Goal: Information Seeking & Learning: Learn about a topic

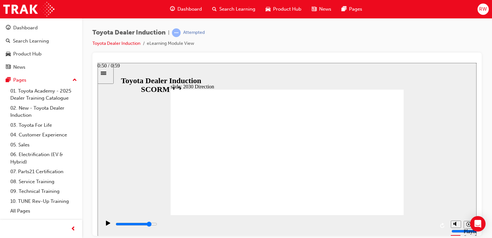
click at [385, 227] on div "playback controls" at bounding box center [275, 223] width 320 height 7
click at [426, 226] on div "playback controls" at bounding box center [275, 223] width 320 height 7
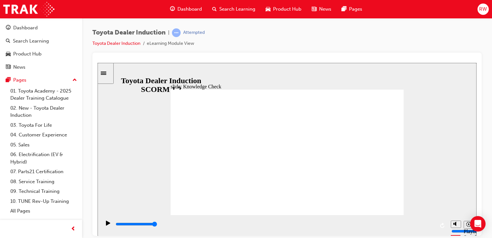
click at [107, 225] on icon "Play (Ctrl+Alt+P)" at bounding box center [108, 222] width 4 height 5
click at [123, 225] on div "playback controls" at bounding box center [275, 223] width 320 height 7
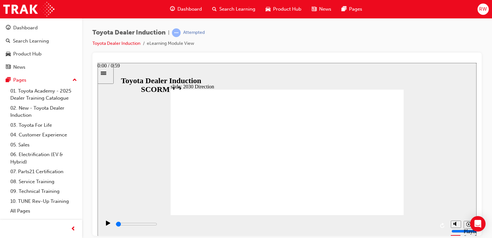
click at [117, 225] on div "playback controls" at bounding box center [275, 223] width 320 height 7
click at [106, 225] on icon "Play (Ctrl+Alt+P)" at bounding box center [108, 222] width 4 height 5
type input "5000"
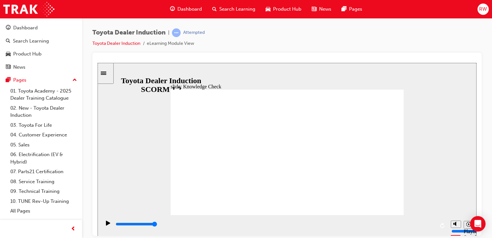
type input "h"
type input "ha"
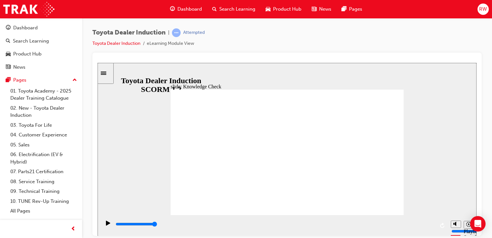
type input "hap"
type input "happ"
type input "happi"
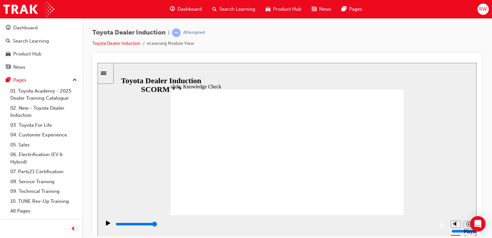
type input "happi"
type input "happin"
type input "happine"
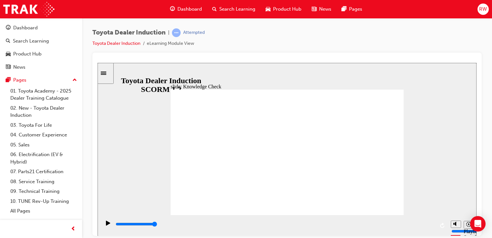
type input "happines"
type input "happiness"
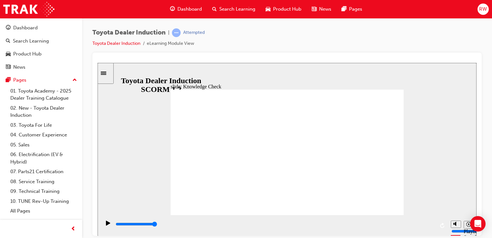
type input "happiness"
type input "5000"
type input "i"
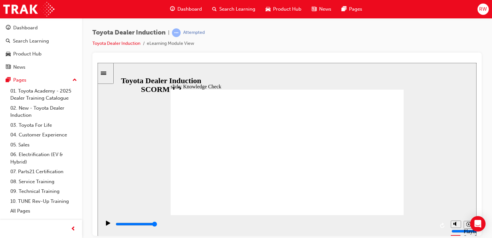
type input "i"
type input "in"
type input "inn"
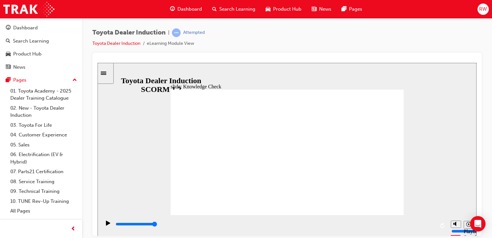
type input "inno"
type input "innov"
type input "innova"
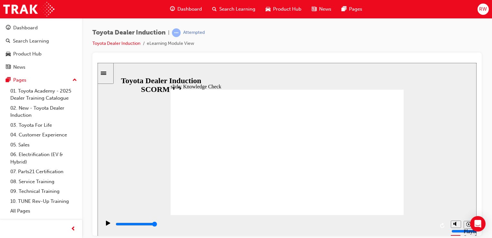
type input "innova"
type input "innovat"
type input "innovati"
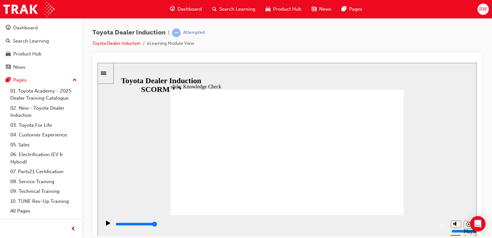
type input "innovativ"
type input "innovative"
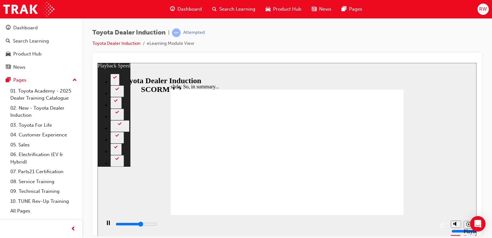
type input "4100"
type input "0"
type input "4300"
type input "0"
type input "4600"
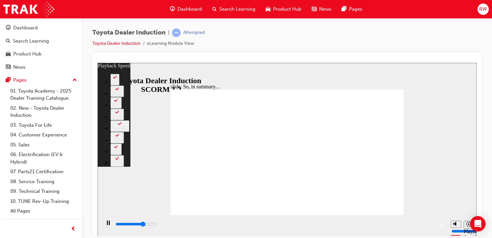
type input "1"
type input "4800"
type input "1"
type input "5100"
type input "1"
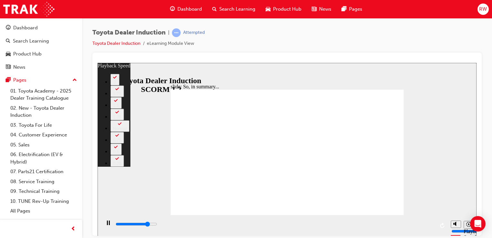
type input "5300"
type input "1"
type input "5600"
type input "2"
type input "5900"
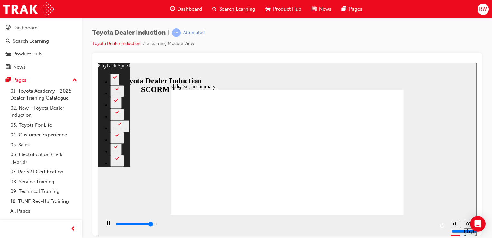
type input "2"
type input "6200"
type input "2"
type input "6400"
type input "2"
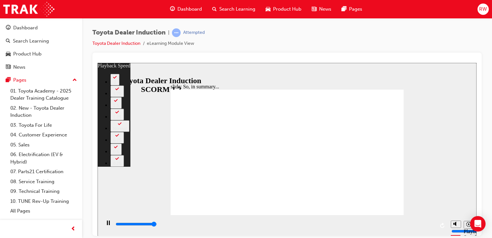
type input "6500"
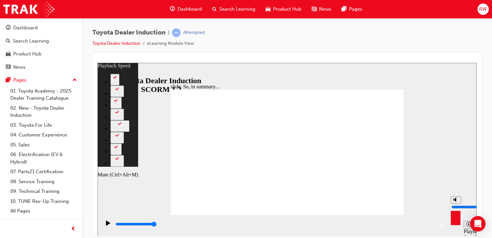
type input "28"
type input "6"
type input "28"
type input "6"
type input "28"
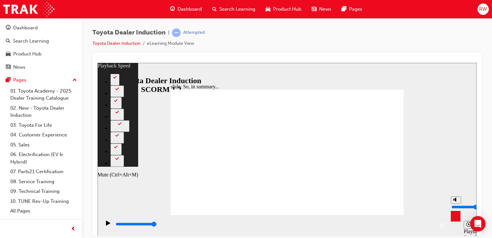
type input "6"
click at [455, 204] on input "volume" at bounding box center [472, 206] width 42 height 5
drag, startPoint x: 455, startPoint y: 204, endPoint x: 441, endPoint y: 213, distance: 16.4
click at [442, 214] on div "slide: So, in summary... Rectangle 3 playback speed 2 1.75 1.5 1.25 Normal 0.75…" at bounding box center [287, 148] width 379 height 173
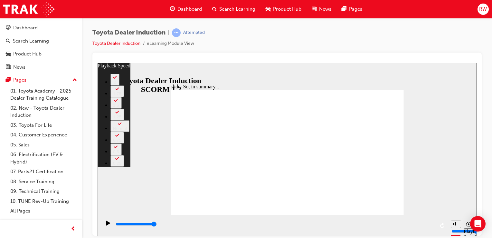
type input "128"
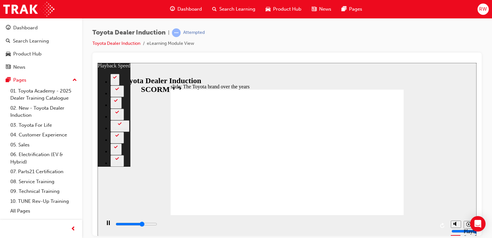
type input "5500"
type input "0"
type input "5800"
type input "0"
type input "6000"
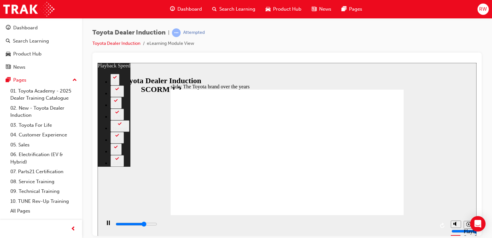
type input "1"
type input "6300"
type input "1"
type input "6600"
type input "1"
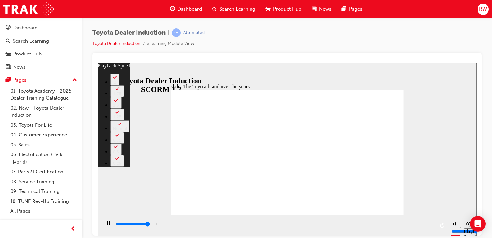
type input "6800"
type input "1"
type input "7100"
type input "2"
type input "7400"
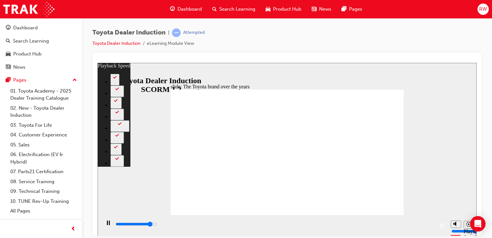
type input "2"
type input "7600"
type input "2"
type input "7900"
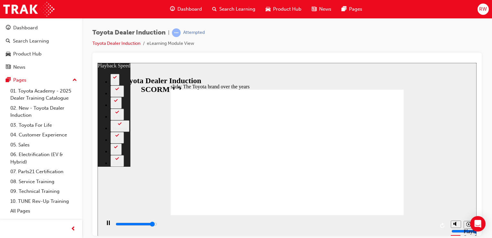
type input "2"
type input "8200"
type input "3"
type input "8400"
type input "3"
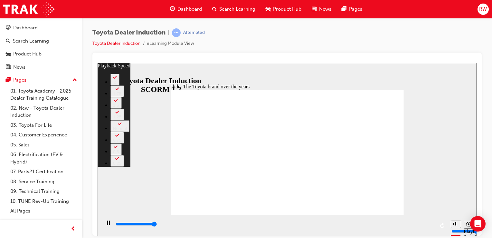
type input "8400"
type input "165"
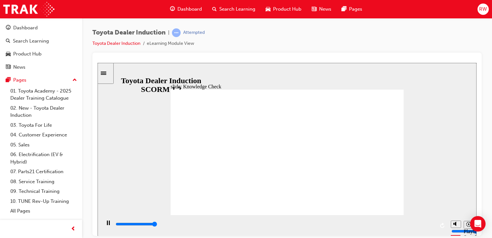
type input "5000"
radio input "true"
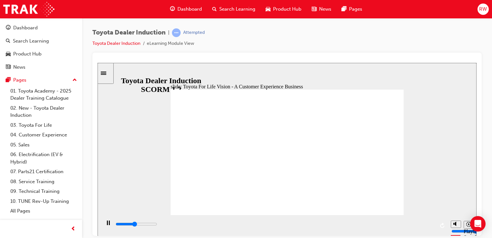
drag, startPoint x: 323, startPoint y: 152, endPoint x: 326, endPoint y: 151, distance: 4.1
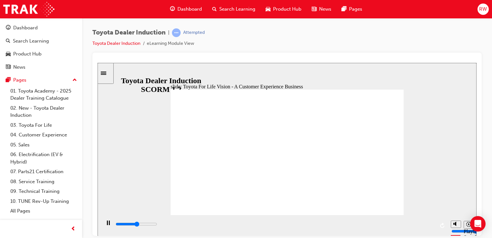
drag, startPoint x: 283, startPoint y: 152, endPoint x: 286, endPoint y: 151, distance: 3.2
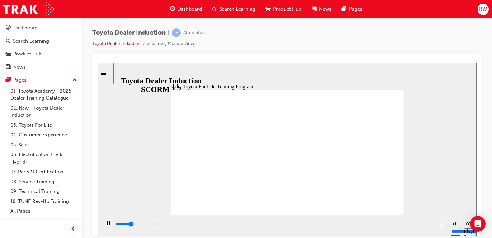
click at [157, 225] on input "slide progress" at bounding box center [137, 223] width 42 height 5
click at [237, 226] on div "playback controls" at bounding box center [275, 223] width 320 height 7
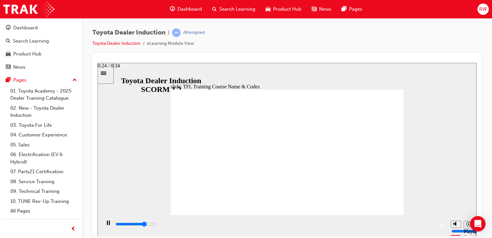
click at [345, 226] on div "playback controls" at bounding box center [275, 223] width 320 height 7
click at [157, 224] on input "slide progress" at bounding box center [137, 223] width 42 height 5
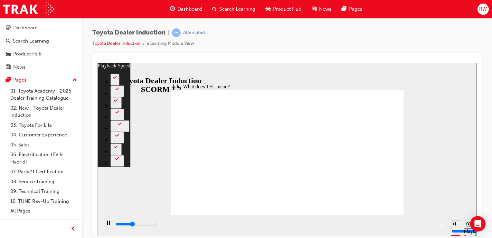
type input "4200"
type input "0"
type input "4400"
type input "0"
type input "4700"
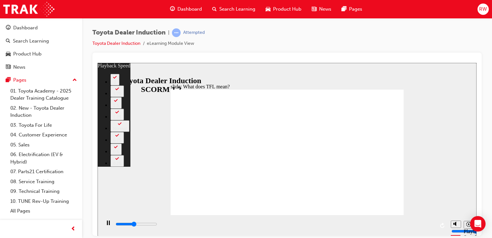
type input "1"
type input "4900"
type input "1"
type input "5200"
type input "1"
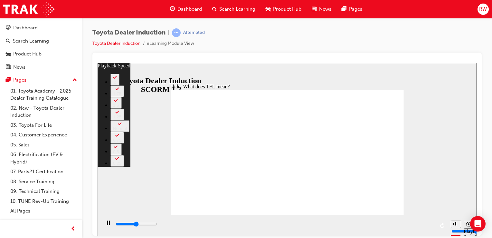
type input "5500"
type input "1"
type input "5700"
type input "2"
type input "6000"
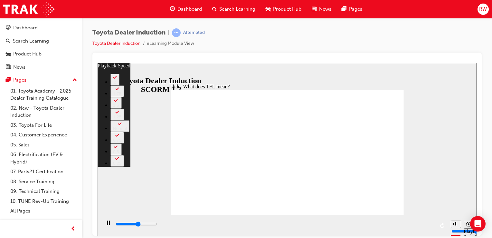
type input "2"
type input "6300"
type input "2"
type input "6500"
type input "2"
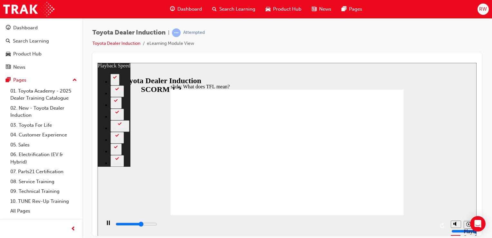
type input "6800"
type input "3"
type input "7000"
type input "3"
type input "7300"
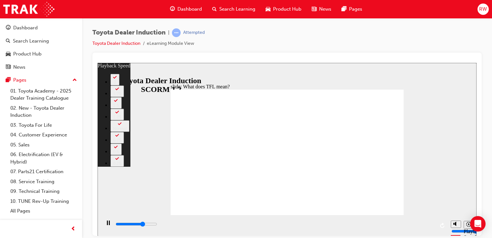
type input "3"
type input "7300"
type input "3"
type input "7600"
type input "3"
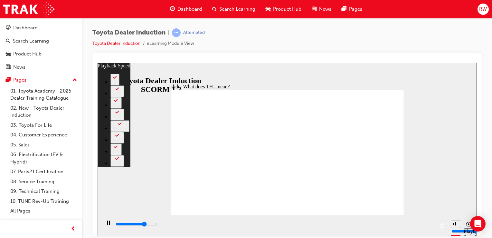
type input "7900"
type input "4"
type input "8000"
type input "4"
type input "8100"
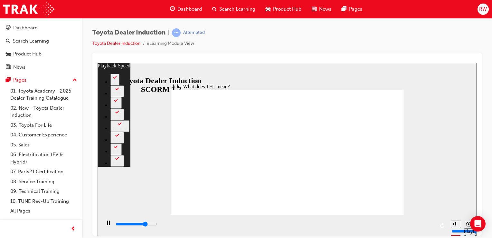
type input "4"
type input "8600"
type input "4"
type input "8800"
type input "5"
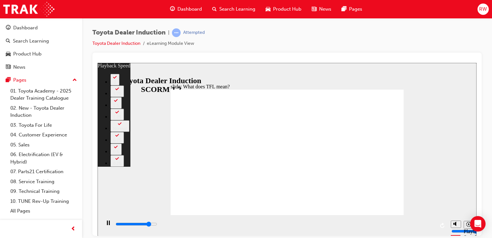
type input "9100"
type input "5"
type input "9400"
type input "5"
type input "9600"
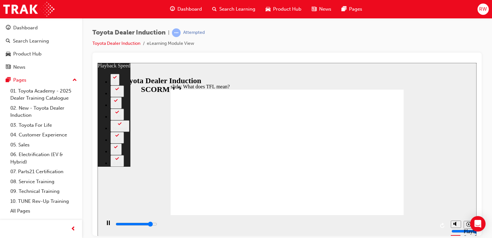
type input "6"
type input "9900"
type input "6"
type input "10200"
type input "6"
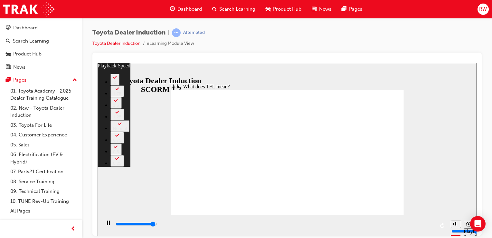
type input "10400"
type input "6"
type input "10700"
type input "7"
type input "10800"
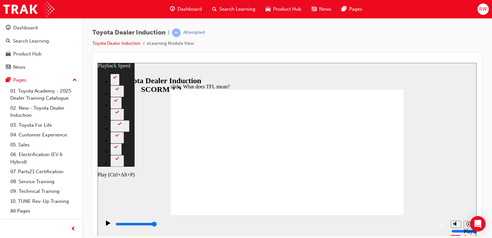
type input "17"
click at [106, 225] on icon "Play (Ctrl+Alt+P)" at bounding box center [108, 222] width 4 height 5
type input "10800"
type input "139"
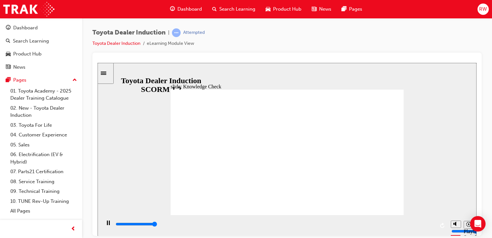
type input "5000"
radio input "true"
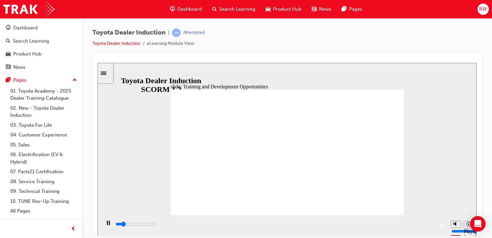
click at [428, 225] on div "playback controls" at bounding box center [275, 223] width 320 height 7
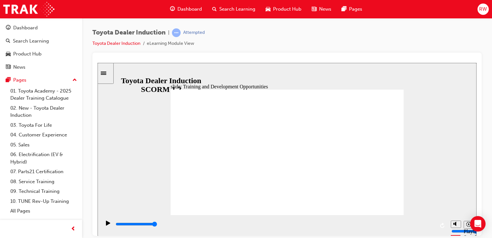
drag, startPoint x: 390, startPoint y: 115, endPoint x: 382, endPoint y: 120, distance: 9.4
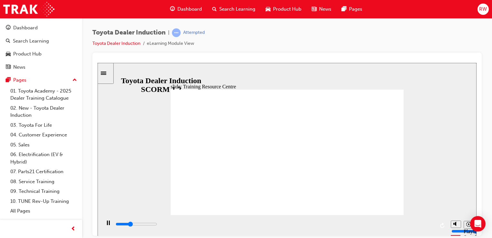
click at [157, 225] on input "slide progress" at bounding box center [137, 223] width 42 height 5
type input "5000"
radio input "true"
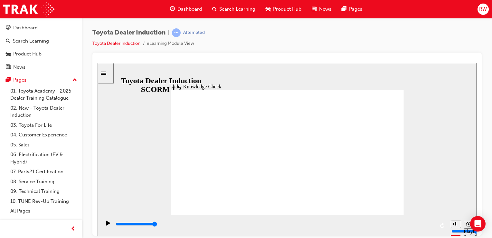
drag, startPoint x: 379, startPoint y: 92, endPoint x: 376, endPoint y: 93, distance: 3.3
drag, startPoint x: 429, startPoint y: 227, endPoint x: 353, endPoint y: 227, distance: 76.6
click at [353, 227] on div "playback controls" at bounding box center [275, 223] width 320 height 7
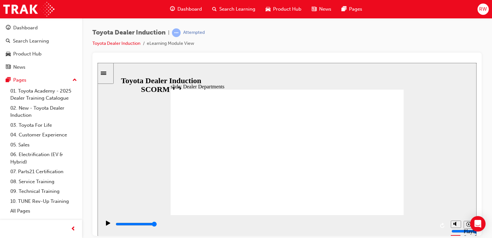
click at [202, 225] on div "playback controls" at bounding box center [275, 223] width 320 height 7
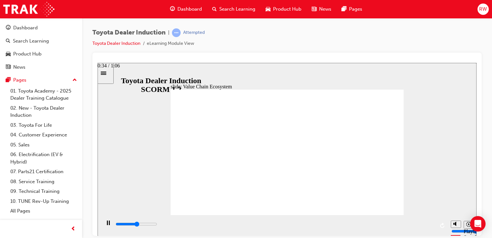
click at [280, 222] on div "playback controls" at bounding box center [275, 223] width 320 height 7
click at [343, 225] on div "playback controls" at bounding box center [275, 223] width 320 height 7
click at [157, 225] on input "slide progress" at bounding box center [137, 223] width 42 height 5
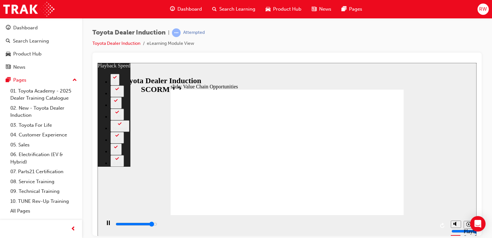
type input "10400"
type input "0"
type input "11000"
type input "0"
type input "11100"
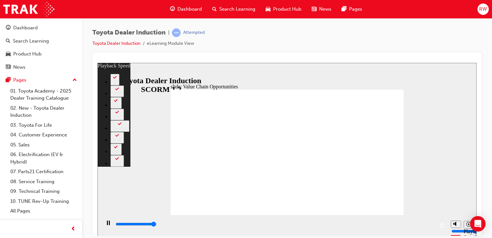
type input "1"
type input "11300"
type input "1"
type input "11300"
type input "20"
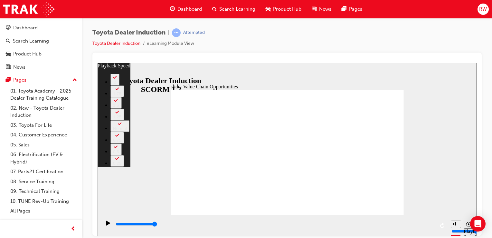
type input "64"
drag, startPoint x: 414, startPoint y: 156, endPoint x: 411, endPoint y: 159, distance: 3.9
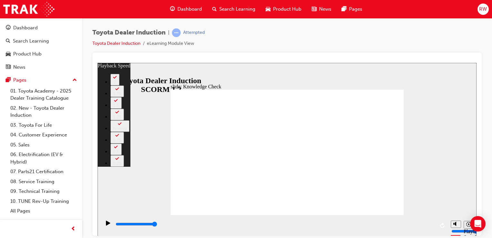
click at [413, 157] on div "slide: Knowledge Check Rectangle 1 playback speed 2 1.75 1.5 1.25 Normal 0.75 0…" at bounding box center [287, 148] width 379 height 173
drag, startPoint x: 324, startPoint y: 162, endPoint x: 324, endPoint y: 159, distance: 3.2
click at [194, 33] on div "Attempted" at bounding box center [194, 33] width 22 height 6
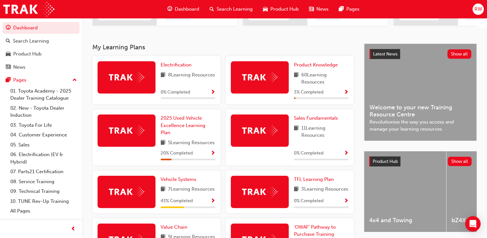
scroll to position [129, 0]
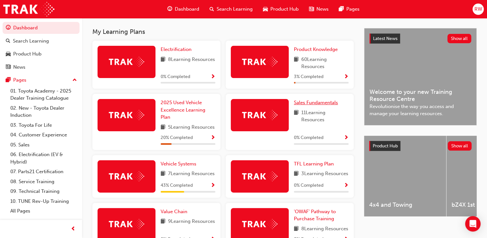
click at [316, 105] on span "Sales Fundamentals" at bounding box center [316, 102] width 44 height 6
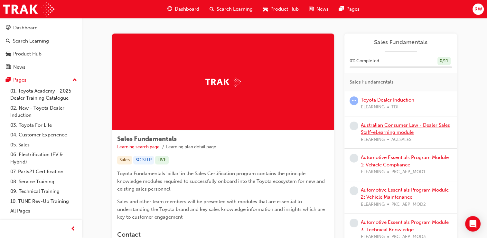
click at [386, 125] on link "Australian Consumer Law - Dealer Sales Staff-eLearning module" at bounding box center [405, 128] width 89 height 13
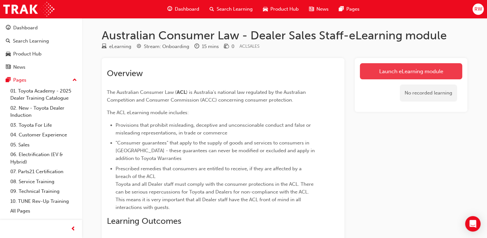
click at [394, 72] on link "Launch eLearning module" at bounding box center [411, 71] width 102 height 16
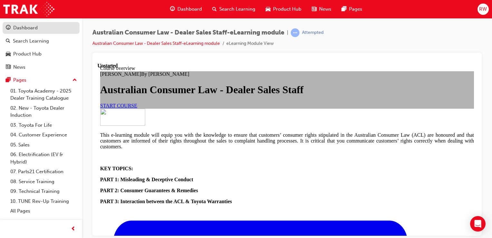
click at [36, 31] on div "Dashboard" at bounding box center [25, 27] width 24 height 7
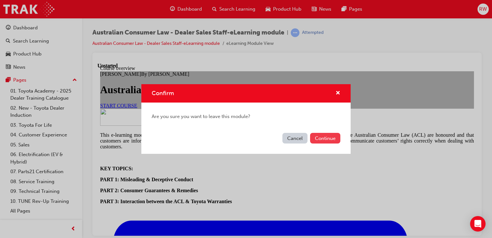
click at [323, 136] on button "Continue" at bounding box center [325, 138] width 30 height 11
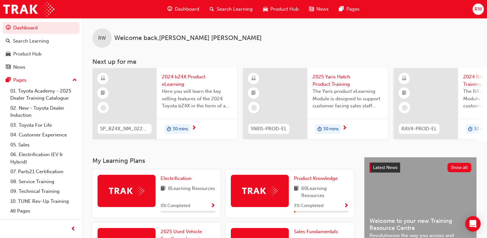
scroll to position [0, 345]
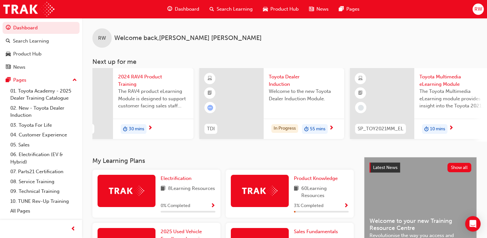
click at [381, 140] on div "0 SP_TOY2021MM_EL Toyota Multimedia eLearning Module The Toyota Multimedia eLea…" at bounding box center [422, 104] width 145 height 73
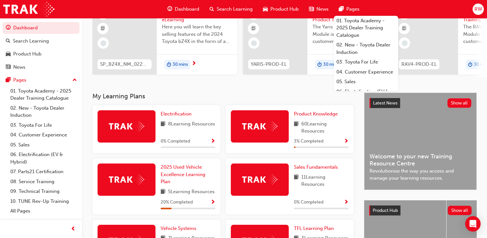
scroll to position [0, 0]
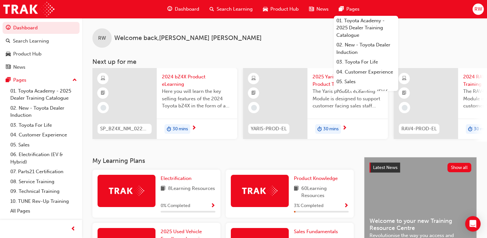
click at [261, 47] on div "RW Welcome back , Raymond Wong" at bounding box center [284, 33] width 405 height 30
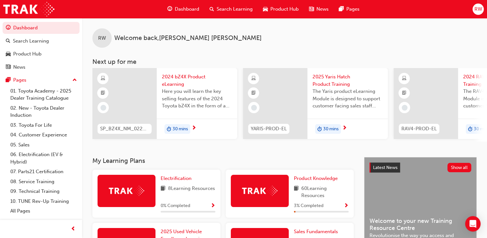
click at [233, 10] on span "Search Learning" at bounding box center [235, 8] width 36 height 7
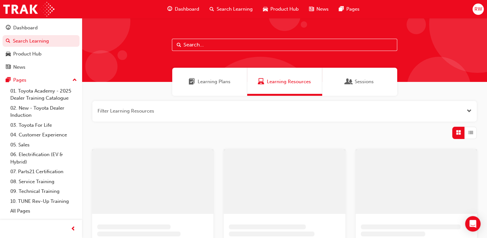
click at [227, 40] on input "text" at bounding box center [284, 45] width 225 height 12
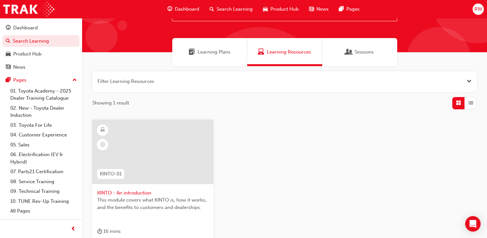
scroll to position [64, 0]
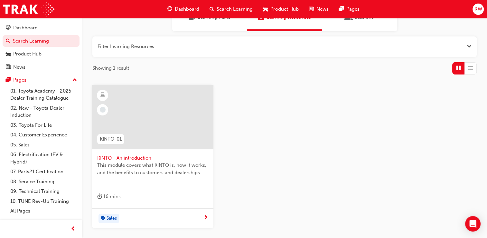
type input "kinto"
click at [133, 156] on span "KINTO - An introduction" at bounding box center [152, 157] width 111 height 7
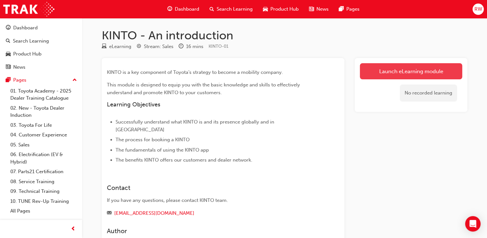
click at [398, 71] on link "Launch eLearning module" at bounding box center [411, 71] width 102 height 16
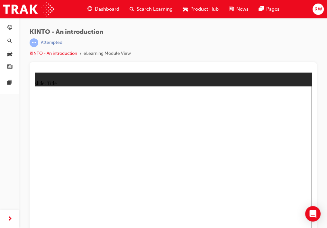
click at [162, 78] on div "slide: Title Rectangle 1 E-Learning Module 1: An Introduction Understanding wha…" at bounding box center [173, 153] width 277 height 163
click at [152, 57] on div "KINTO - An introduction | Attempted KINTO - An introduction eLearning Module Vi…" at bounding box center [173, 45] width 287 height 34
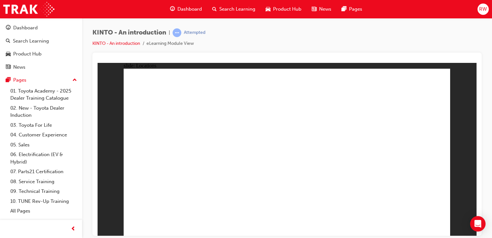
drag, startPoint x: 357, startPoint y: 227, endPoint x: 355, endPoint y: 222, distance: 4.4
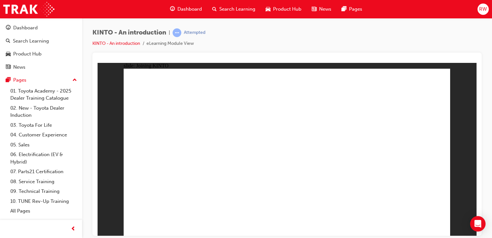
drag, startPoint x: 162, startPoint y: 115, endPoint x: 162, endPoint y: 121, distance: 6.4
drag, startPoint x: 408, startPoint y: 300, endPoint x: 120, endPoint y: 150, distance: 324.1
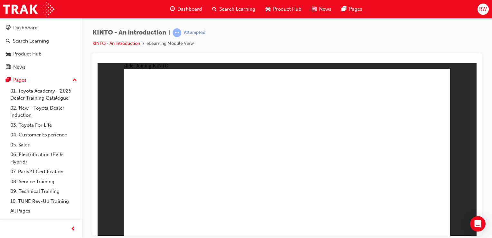
click at [120, 150] on div "slide: Joining KINTO Rectangle Joining and booking a vehicle with KINTO? Group …" at bounding box center [287, 148] width 379 height 173
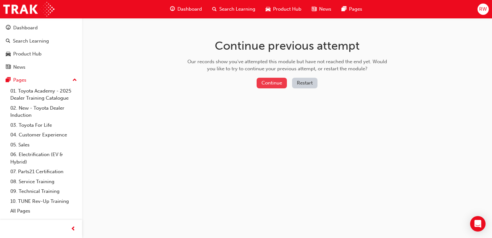
click at [273, 82] on button "Continue" at bounding box center [272, 83] width 30 height 11
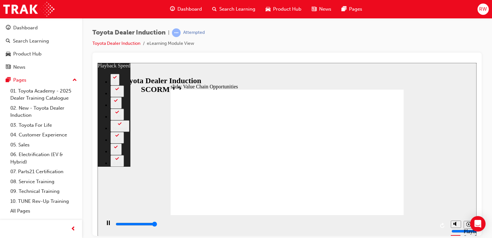
type input "11300"
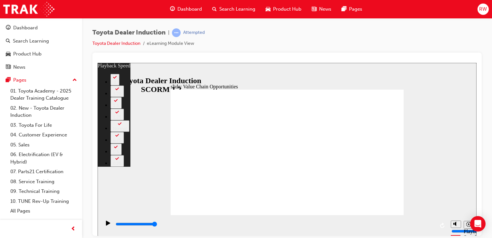
type input "64"
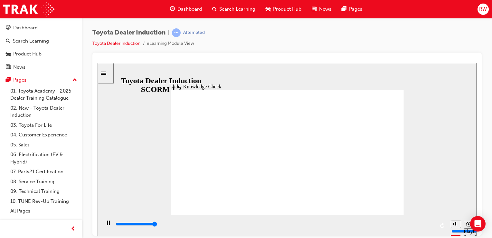
type input "5000"
radio input "true"
type input "5000"
radio input "true"
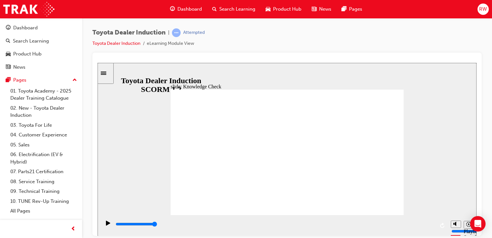
click at [427, 143] on div "slide: Systems and Access Multiply 1 Rectangle 3 Group 1 Rectangle 1 Toyota Sou…" at bounding box center [287, 148] width 379 height 173
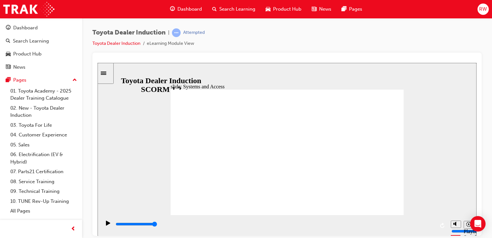
drag, startPoint x: 382, startPoint y: 206, endPoint x: 383, endPoint y: 202, distance: 4.3
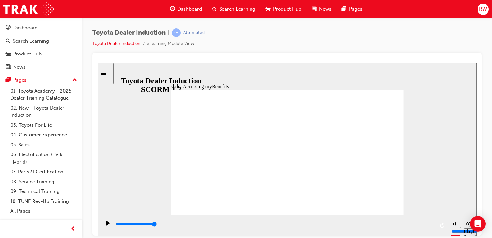
drag, startPoint x: 382, startPoint y: 199, endPoint x: 383, endPoint y: 204, distance: 4.8
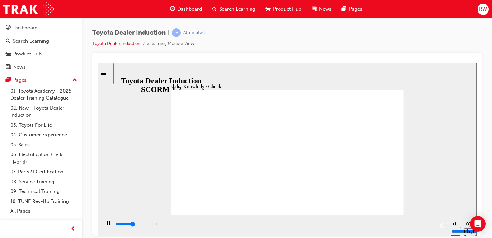
type input "4800"
type input "T"
type input "5000"
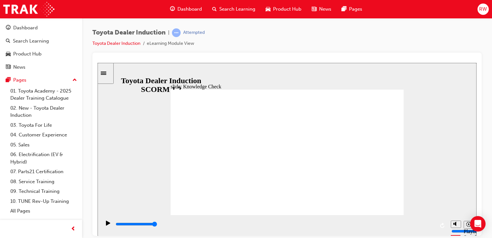
type input "To"
type input "Toy"
type input "Toyo"
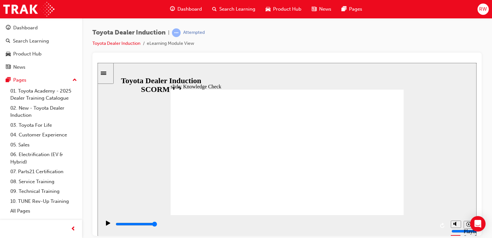
type input "Toyo"
type input "Toyot"
type input "Toyota"
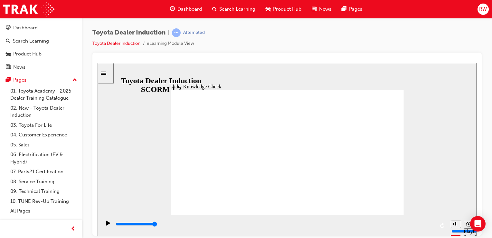
type input "Toyota"
type input "Toyota E"
type input "Toyota En"
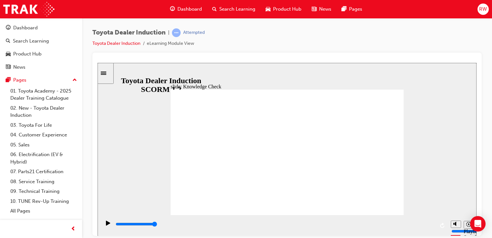
type input "Toyota En"
type input "Toyota Eng"
type input "Toyota Enga"
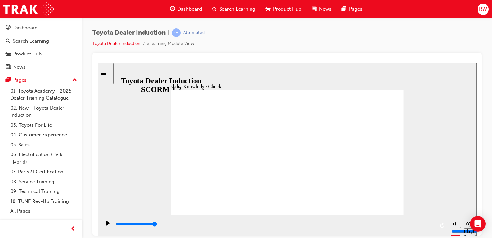
type input "Toyota Engag"
type input "Toyota Engage"
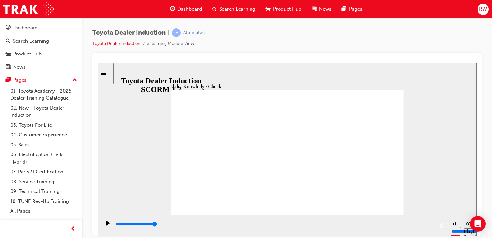
type input "Toyota Engage"
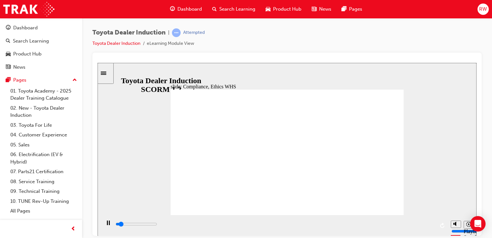
type input "4800"
checkbox input "true"
type input "6400"
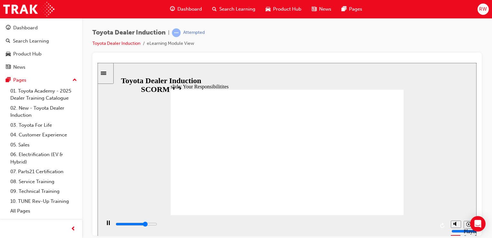
checkbox input "true"
type input "7000"
checkbox input "true"
type input "8400"
checkbox input "true"
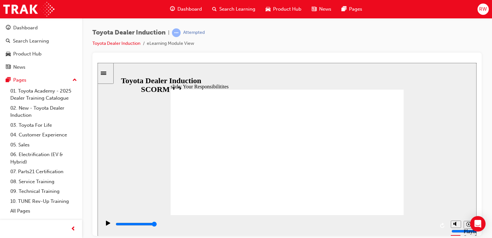
checkbox input "true"
drag, startPoint x: 385, startPoint y: 205, endPoint x: 377, endPoint y: 201, distance: 9.2
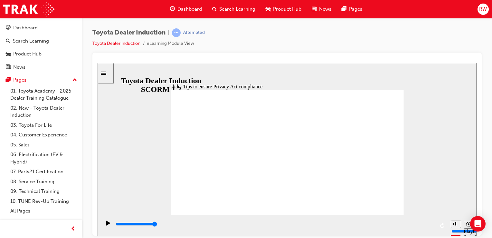
drag, startPoint x: 314, startPoint y: 183, endPoint x: 310, endPoint y: 188, distance: 6.4
type input "5000"
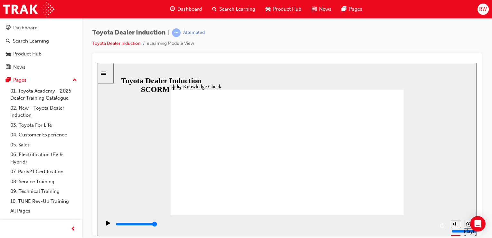
checkbox input "true"
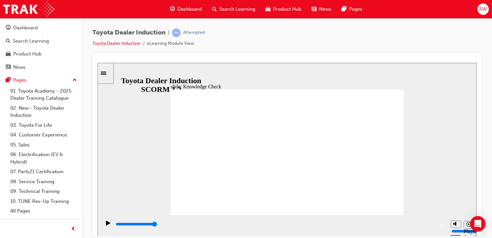
checkbox input "true"
type input "5000"
radio input "true"
drag, startPoint x: 380, startPoint y: 93, endPoint x: 377, endPoint y: 95, distance: 3.9
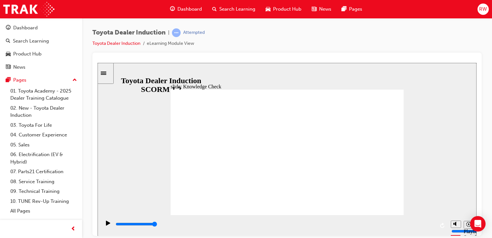
type input "5000"
checkbox input "true"
checkbox input "false"
checkbox input "true"
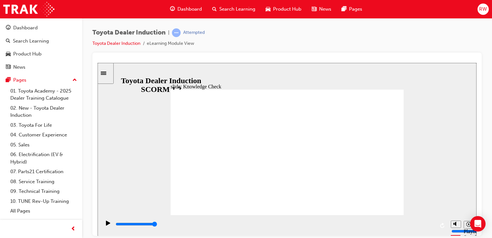
checkbox input "true"
type input "5000"
checkbox input "true"
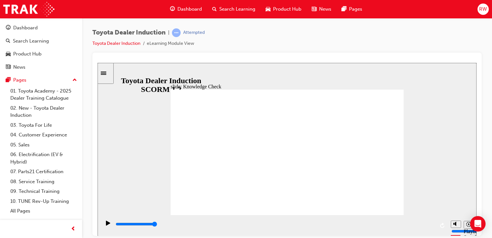
checkbox input "true"
drag, startPoint x: 386, startPoint y: 95, endPoint x: 386, endPoint y: 91, distance: 3.9
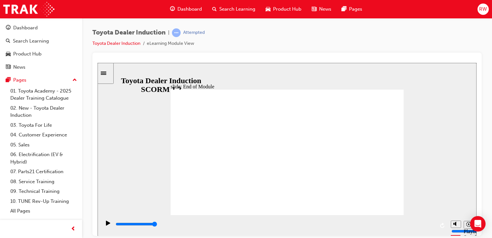
click at [429, 225] on div "playback controls" at bounding box center [275, 223] width 320 height 7
type input "9900"
click at [35, 30] on div "Dashboard" at bounding box center [25, 27] width 24 height 7
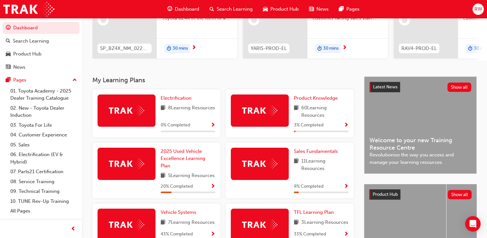
scroll to position [129, 0]
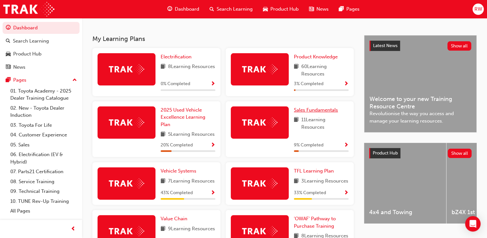
click at [321, 113] on span "Sales Fundamentals" at bounding box center [316, 110] width 44 height 6
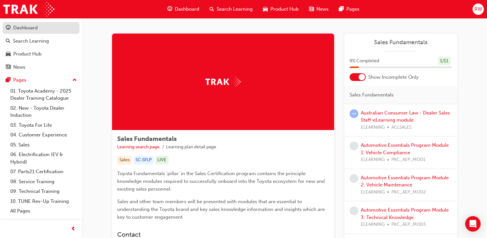
click at [18, 28] on div "Dashboard" at bounding box center [25, 27] width 24 height 7
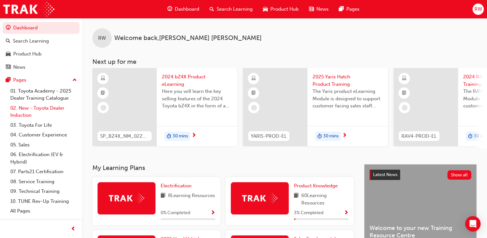
click at [45, 109] on link "02. New - Toyota Dealer Induction" at bounding box center [44, 111] width 72 height 17
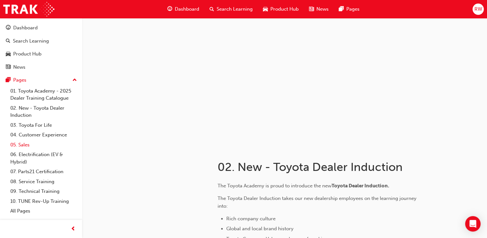
click at [28, 145] on link "05. Sales" at bounding box center [44, 145] width 72 height 10
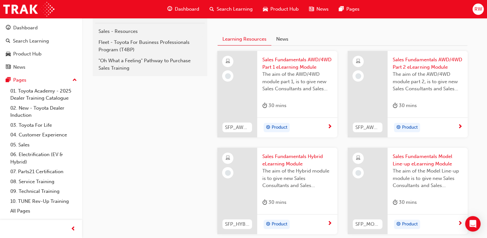
scroll to position [193, 0]
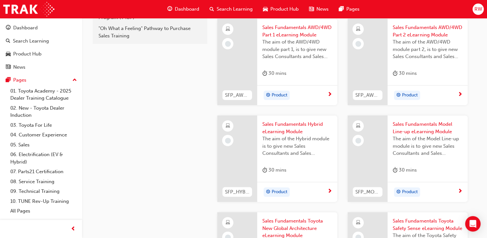
click at [288, 132] on span "Sales Fundamentals Hybrid eLearning Module" at bounding box center [297, 127] width 70 height 14
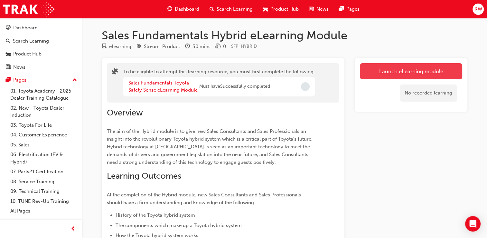
click at [390, 66] on button "Launch eLearning module" at bounding box center [411, 71] width 102 height 16
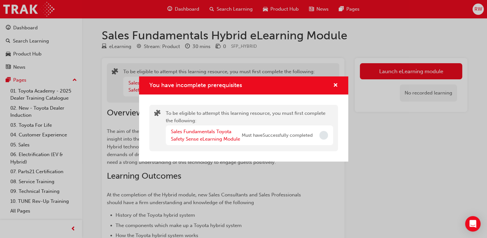
click at [389, 70] on div "You have incomplete prerequisites To be eligible to attempt this learning resou…" at bounding box center [243, 119] width 487 height 238
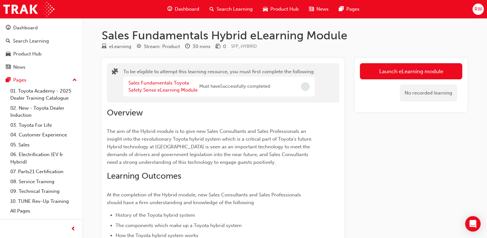
click at [389, 70] on button "Launch eLearning module" at bounding box center [411, 71] width 102 height 16
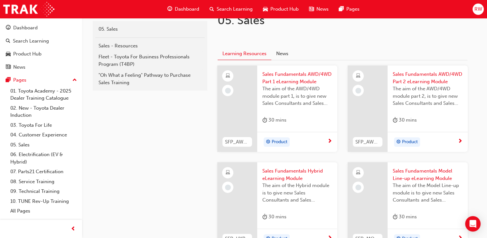
scroll to position [161, 0]
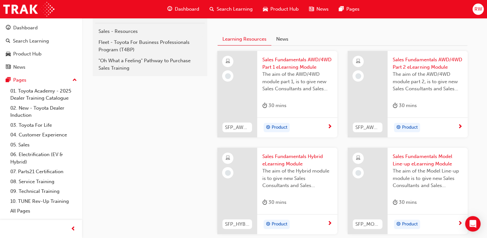
click at [289, 162] on span "Sales Fundamentals Hybrid eLearning Module" at bounding box center [297, 160] width 70 height 14
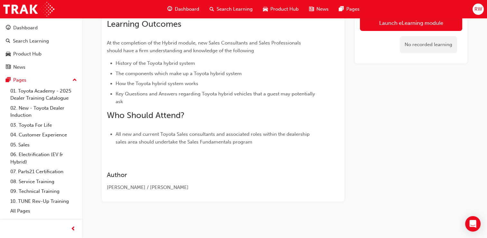
scroll to position [87, 0]
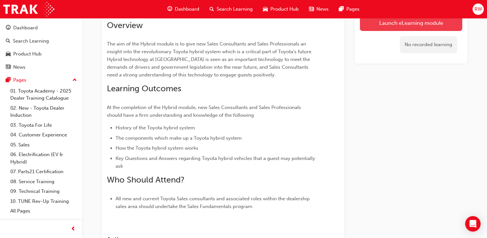
click at [389, 26] on button "Launch eLearning module" at bounding box center [411, 23] width 102 height 16
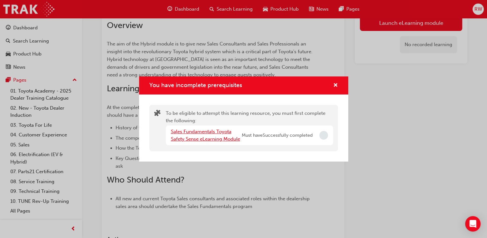
click at [211, 133] on link "Sales Fundamentals Toyota Safety Sense eLearning Module" at bounding box center [205, 134] width 69 height 13
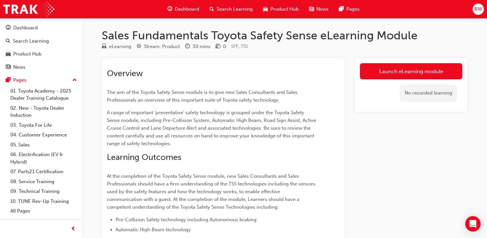
scroll to position [87, 0]
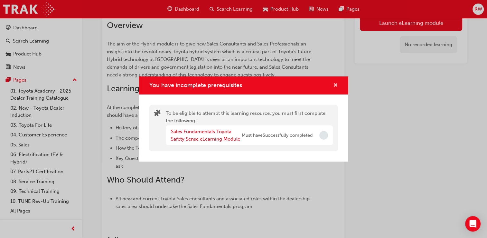
click at [336, 83] on span "cross-icon" at bounding box center [335, 86] width 5 height 6
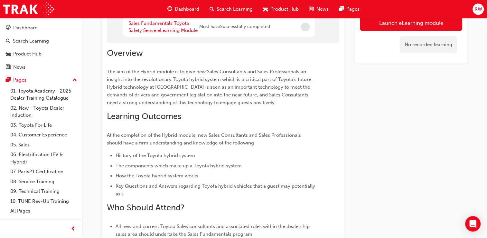
scroll to position [0, 0]
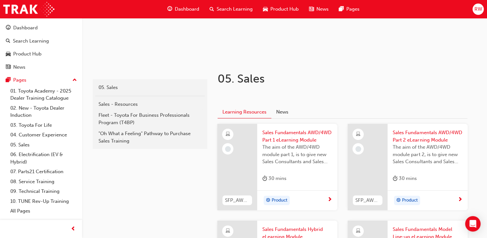
scroll to position [64, 0]
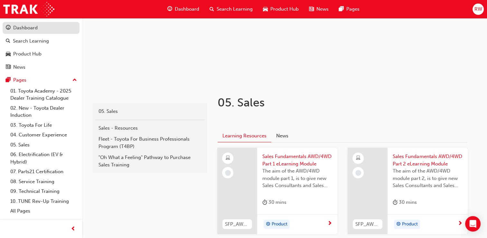
click at [28, 30] on div "Dashboard" at bounding box center [25, 27] width 24 height 7
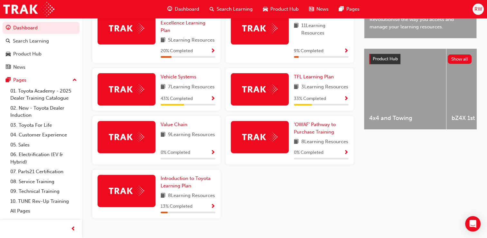
scroll to position [258, 0]
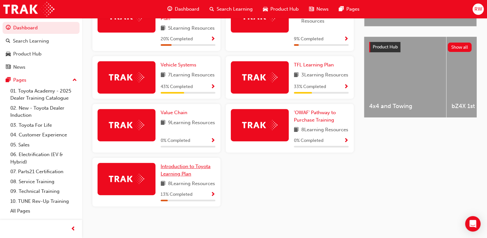
click at [187, 165] on span "Introduction to Toyota Learning Plan" at bounding box center [186, 169] width 50 height 13
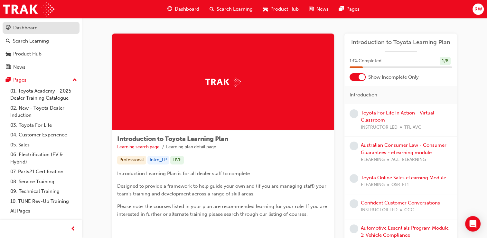
click at [19, 33] on link "Dashboard" at bounding box center [41, 28] width 77 height 12
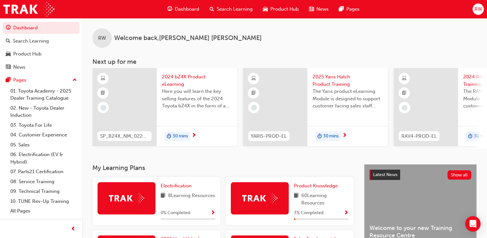
drag, startPoint x: 224, startPoint y: 146, endPoint x: 255, endPoint y: 146, distance: 30.3
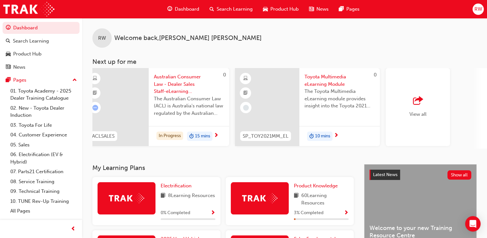
scroll to position [0, 445]
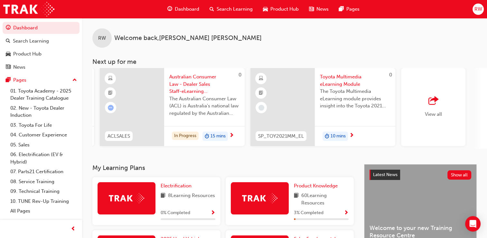
click at [431, 114] on span "View all" at bounding box center [433, 114] width 17 height 6
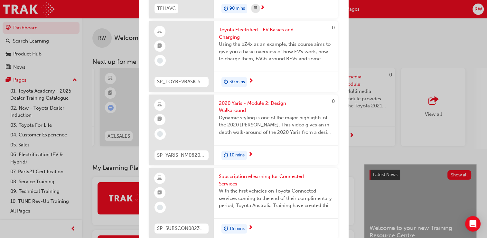
scroll to position [676, 0]
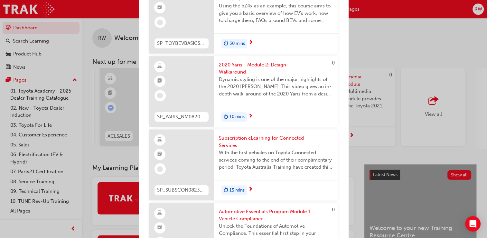
click at [277, 134] on span "Subscription eLearning for Connected Services" at bounding box center [276, 141] width 114 height 14
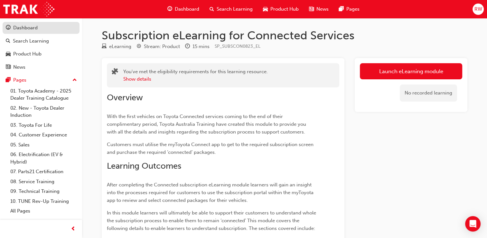
click at [21, 27] on div "Dashboard" at bounding box center [25, 27] width 24 height 7
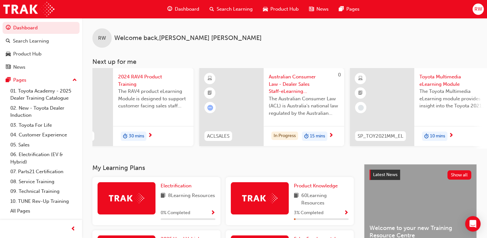
scroll to position [0, 508]
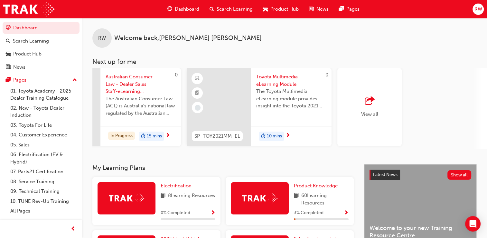
click at [372, 101] on span "outbound-icon" at bounding box center [370, 100] width 10 height 9
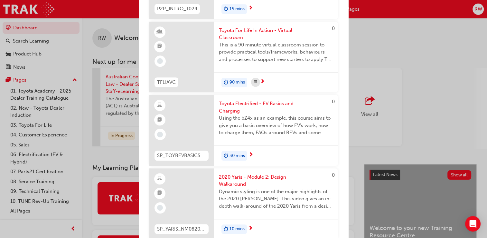
scroll to position [579, 0]
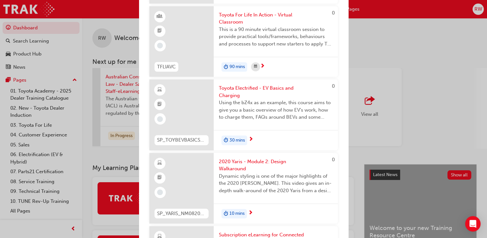
click at [24, 27] on div "Next up for me SP_BZ4X_NM_0224_EL01 2024 bZ4X Product eLearning Here you will l…" at bounding box center [243, 119] width 487 height 238
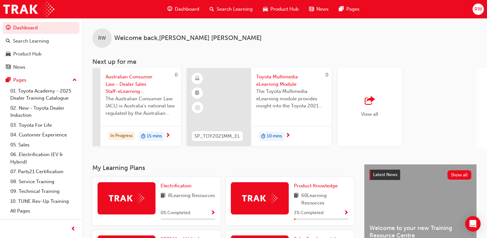
click at [24, 27] on link "Dashboard" at bounding box center [41, 28] width 77 height 12
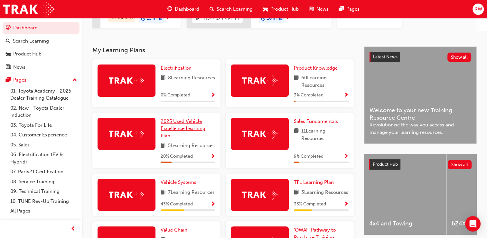
scroll to position [129, 0]
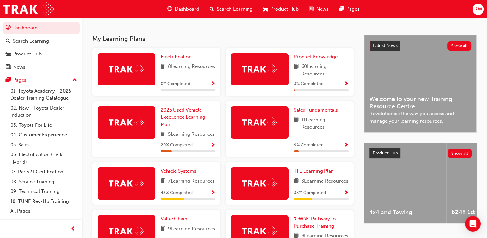
click at [304, 61] on link "Product Knowledge" at bounding box center [317, 56] width 46 height 7
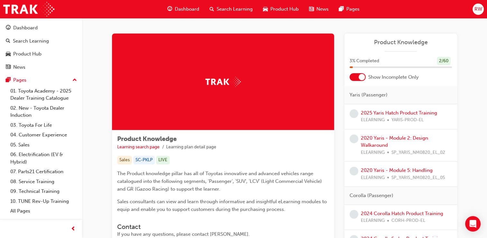
click at [352, 77] on div at bounding box center [358, 77] width 16 height 8
click at [363, 79] on div at bounding box center [358, 77] width 16 height 8
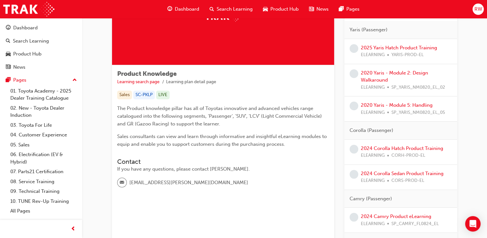
scroll to position [64, 0]
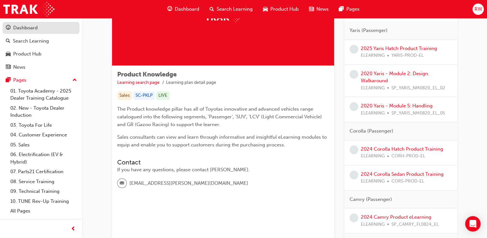
click at [24, 29] on div "Dashboard" at bounding box center [25, 27] width 24 height 7
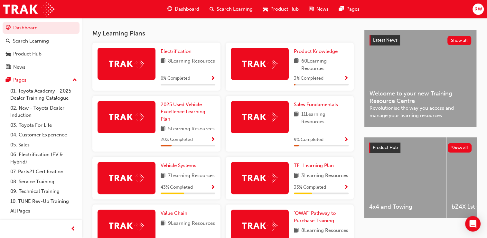
scroll to position [134, 0]
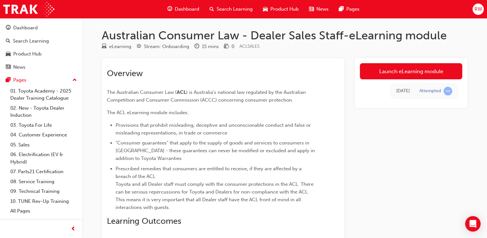
drag, startPoint x: 107, startPoint y: 113, endPoint x: 194, endPoint y: 205, distance: 127.0
click at [194, 205] on div "Overview The Australian Consumer Law ( ACL ) is Australia's national law regula…" at bounding box center [211, 180] width 209 height 225
copy div "The ACL eLearning module includes: Provisions that prohibit misleading, decepti…"
click at [193, 196] on span "Prescribed remedies that consumers are entitled to receive, if they are affecte…" at bounding box center [215, 187] width 199 height 44
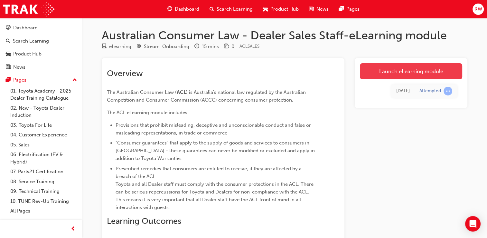
click at [403, 70] on link "Launch eLearning module" at bounding box center [411, 71] width 102 height 16
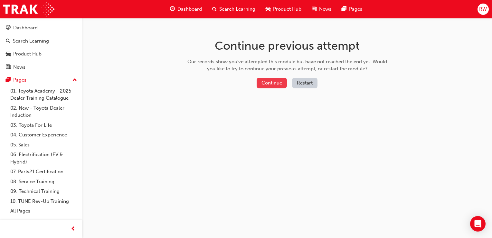
click at [280, 84] on button "Continue" at bounding box center [272, 83] width 30 height 11
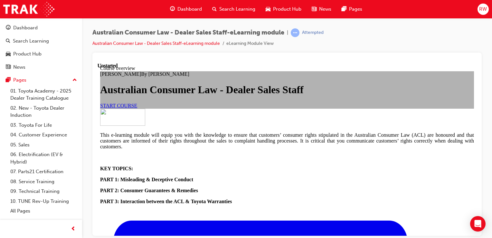
click at [137, 108] on span "START COURSE" at bounding box center [118, 104] width 37 height 5
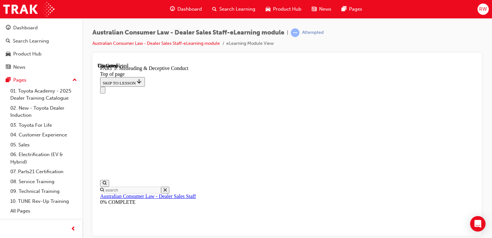
scroll to position [117, 0]
drag, startPoint x: 230, startPoint y: 137, endPoint x: 283, endPoint y: 176, distance: 66.0
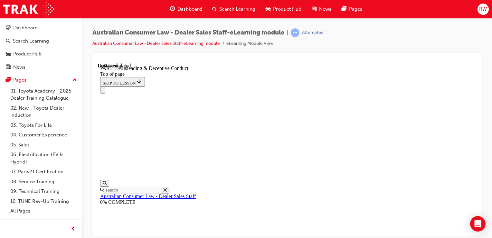
drag, startPoint x: 227, startPoint y: 134, endPoint x: 427, endPoint y: 200, distance: 210.6
copy div "Lo ipsu dolorsi amet consectetu adipisci eli seddoeiu te incididun utla etdolo …"
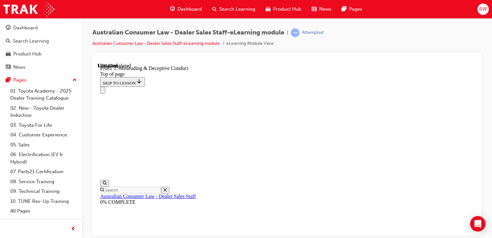
scroll to position [492, 0]
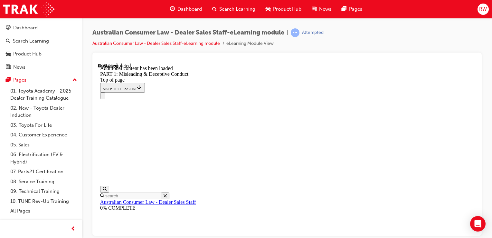
scroll to position [650, 0]
drag, startPoint x: 249, startPoint y: 84, endPoint x: 277, endPoint y: 160, distance: 81.0
copy strong "Showing a customer a higher grade vehicle without explaining that the features …"
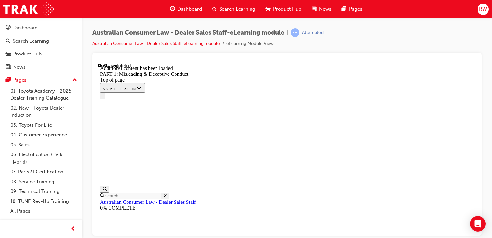
drag, startPoint x: 283, startPoint y: 107, endPoint x: 371, endPoint y: 195, distance: 125.2
copy div "False or misleading representations As well as the general rule against mislead…"
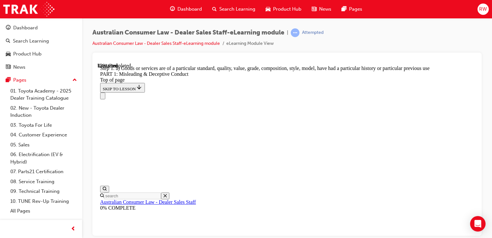
scroll to position [766, 0]
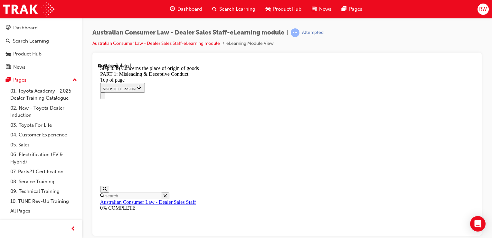
drag, startPoint x: 398, startPoint y: 201, endPoint x: 390, endPoint y: 198, distance: 7.8
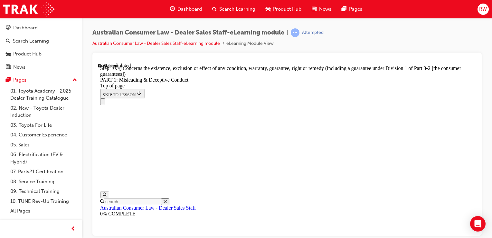
scroll to position [798, 0]
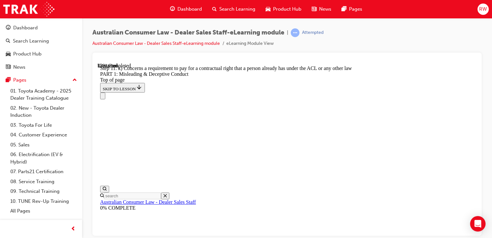
scroll to position [766, 0]
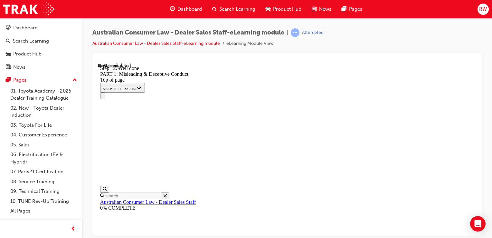
scroll to position [835, 0]
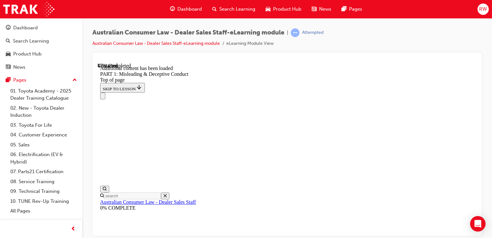
drag, startPoint x: 262, startPoint y: 214, endPoint x: 265, endPoint y: 211, distance: 4.1
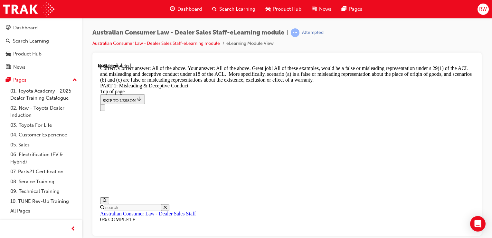
scroll to position [1009, 0]
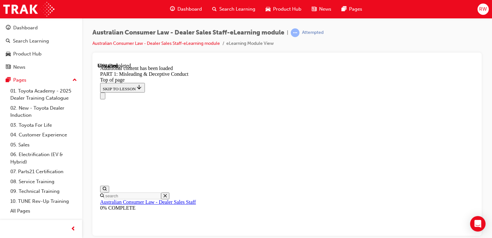
scroll to position [1324, 0]
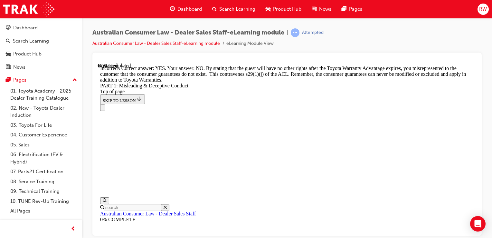
scroll to position [1548, 0]
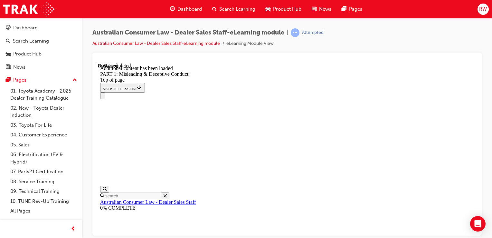
scroll to position [1652, 0]
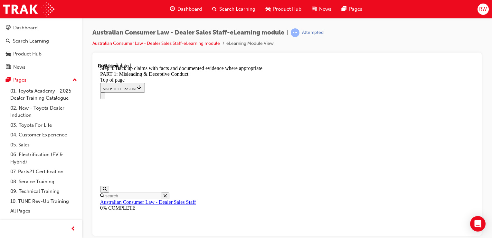
scroll to position [1652, 0]
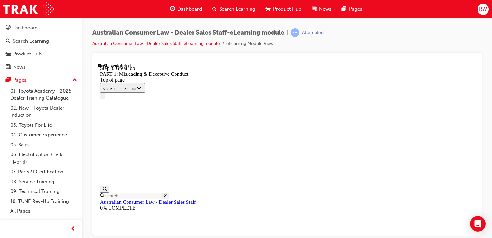
scroll to position [1684, 0]
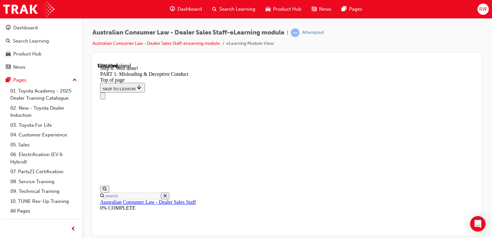
scroll to position [1890, 0]
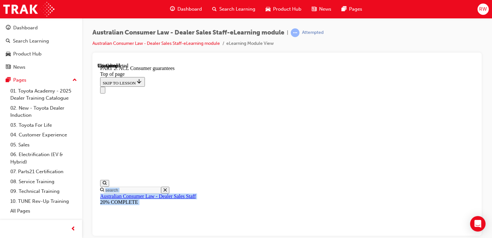
scroll to position [1182, 0]
drag, startPoint x: 228, startPoint y: 95, endPoint x: 398, endPoint y: 90, distance: 169.7
copy main "LORE 7: IPS Dolorsit ametconsec Ad Elit Sed Doei Tem Inc UTL etdolore magnaali …"
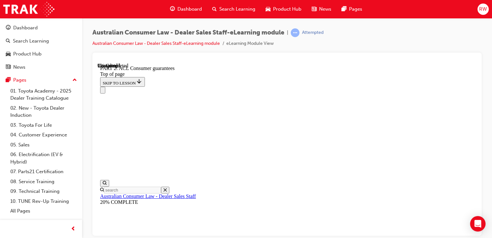
scroll to position [0, 0]
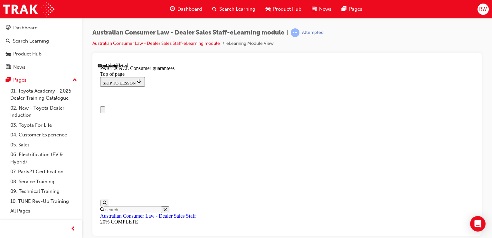
drag, startPoint x: 475, startPoint y: 183, endPoint x: 575, endPoint y: 122, distance: 117.0
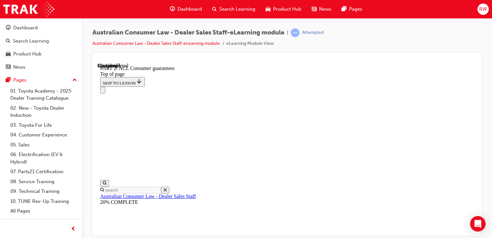
scroll to position [1094, 0]
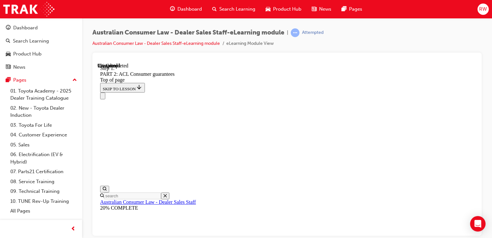
scroll to position [1088, 0]
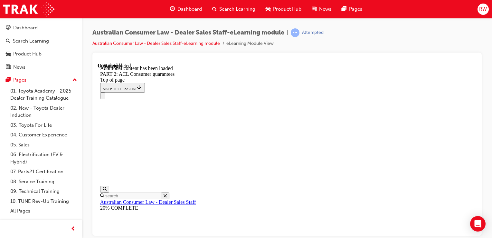
scroll to position [1262, 0]
